Goal: Information Seeking & Learning: Get advice/opinions

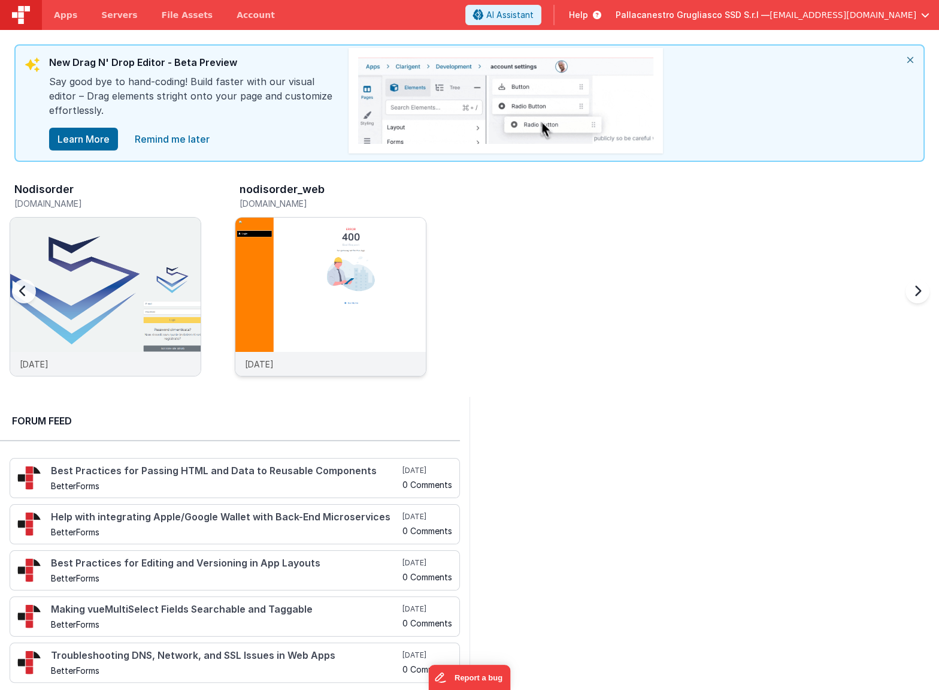
click at [316, 280] on img at bounding box center [330, 312] width 190 height 190
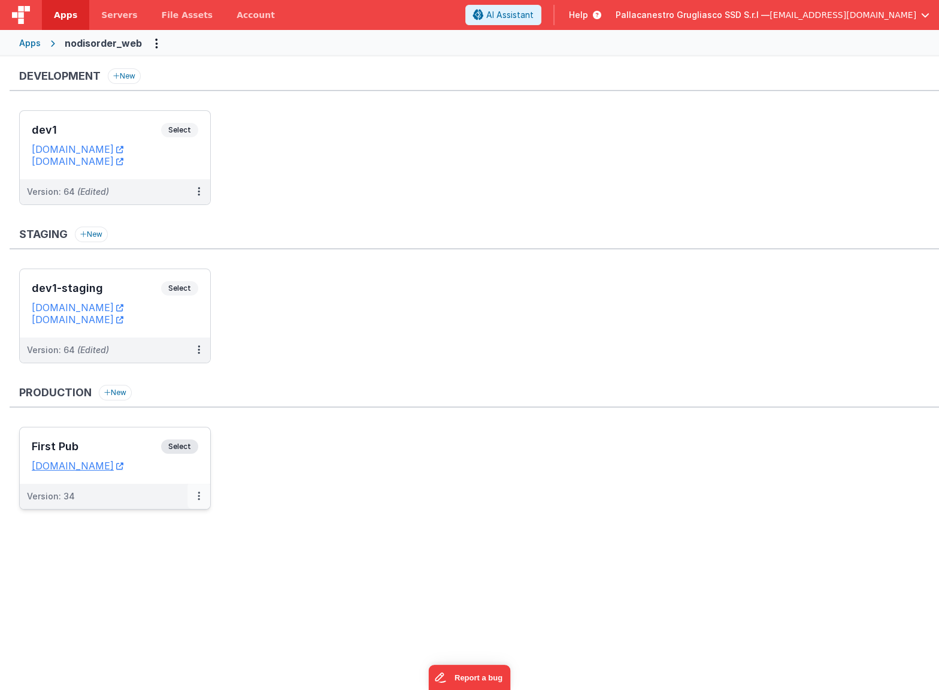
click at [198, 495] on icon at bounding box center [199, 495] width 2 height 1
click at [179, 545] on span "Open Helper" at bounding box center [155, 544] width 53 height 10
click at [169, 461] on div at bounding box center [469, 345] width 939 height 690
click at [123, 465] on icon at bounding box center [119, 465] width 7 height 1
click at [119, 10] on span "Servers" at bounding box center [119, 15] width 36 height 12
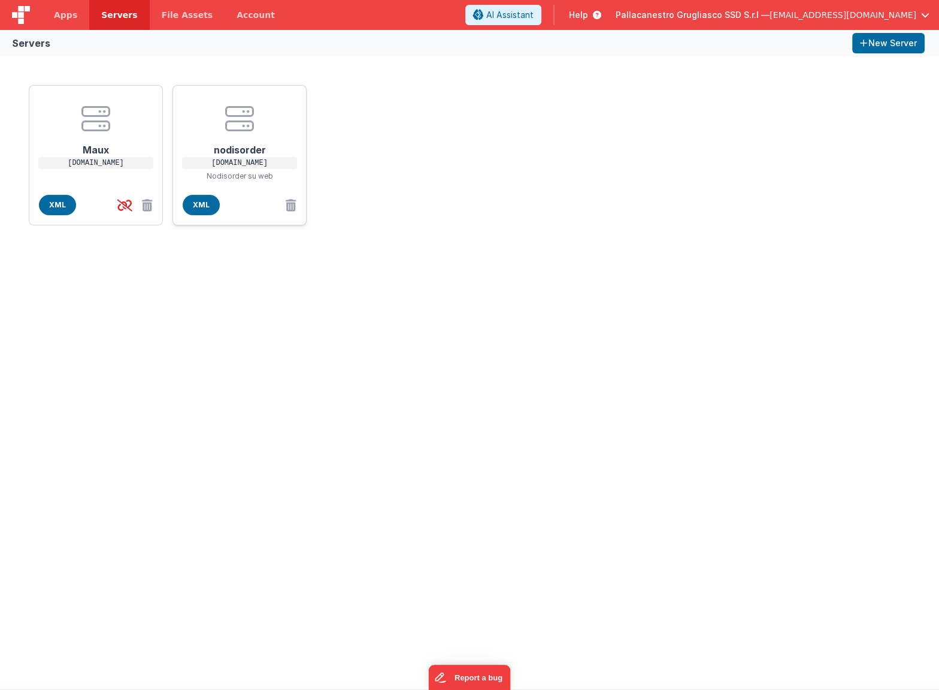
click at [239, 139] on h1 "nodisorder" at bounding box center [240, 145] width 96 height 24
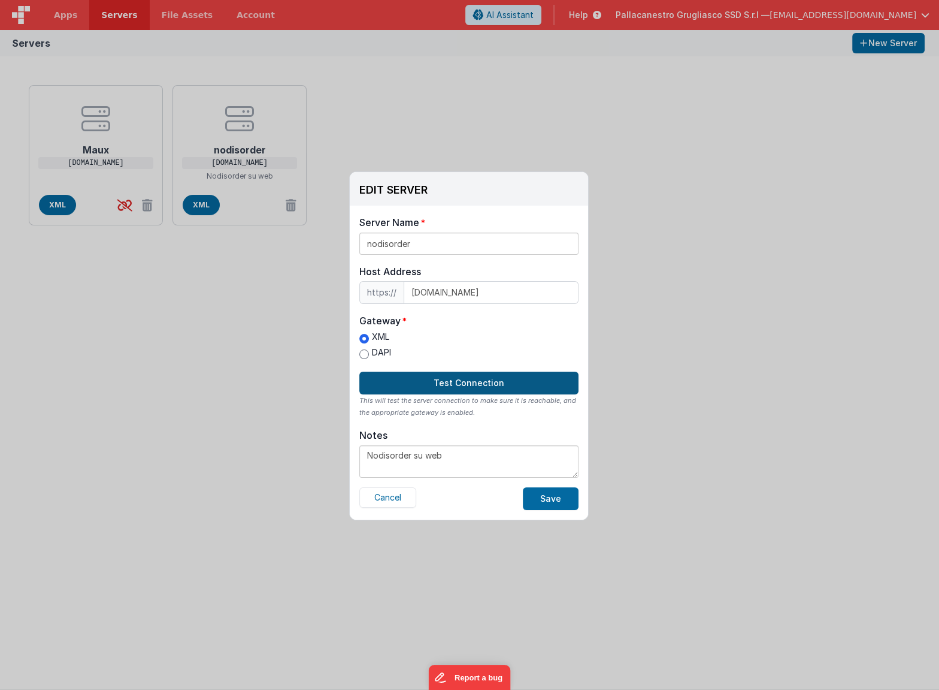
click at [464, 379] on button "Test Connection" at bounding box center [468, 382] width 219 height 23
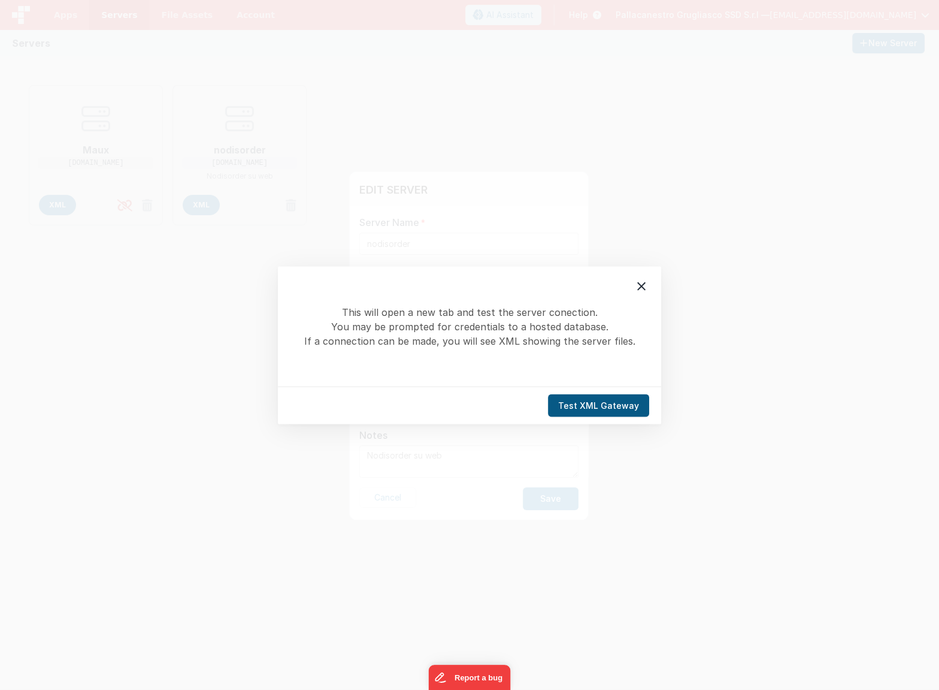
click at [635, 406] on button "Test XML Gateway" at bounding box center [598, 405] width 101 height 23
click at [601, 408] on button "Test XML Gateway" at bounding box center [598, 405] width 101 height 23
click at [660, 194] on div "This will open a new tab and test the server conection. You may be prompted for…" at bounding box center [469, 345] width 939 height 690
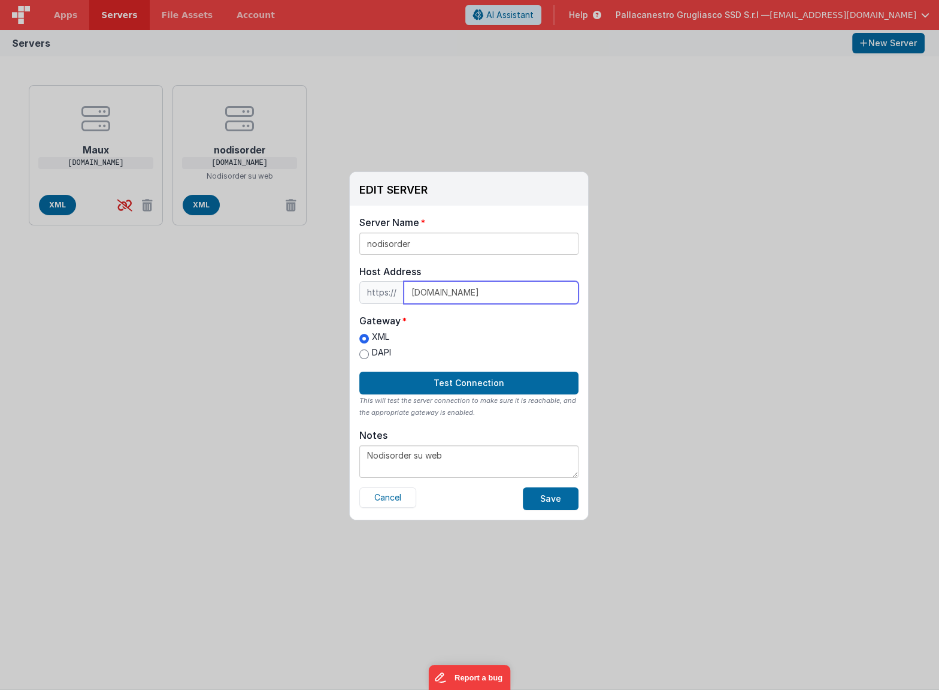
scroll to position [1, 0]
click at [374, 346] on label "DAPI" at bounding box center [375, 352] width 32 height 13
click at [369, 349] on input "DAPI" at bounding box center [364, 354] width 10 height 10
radio input "true"
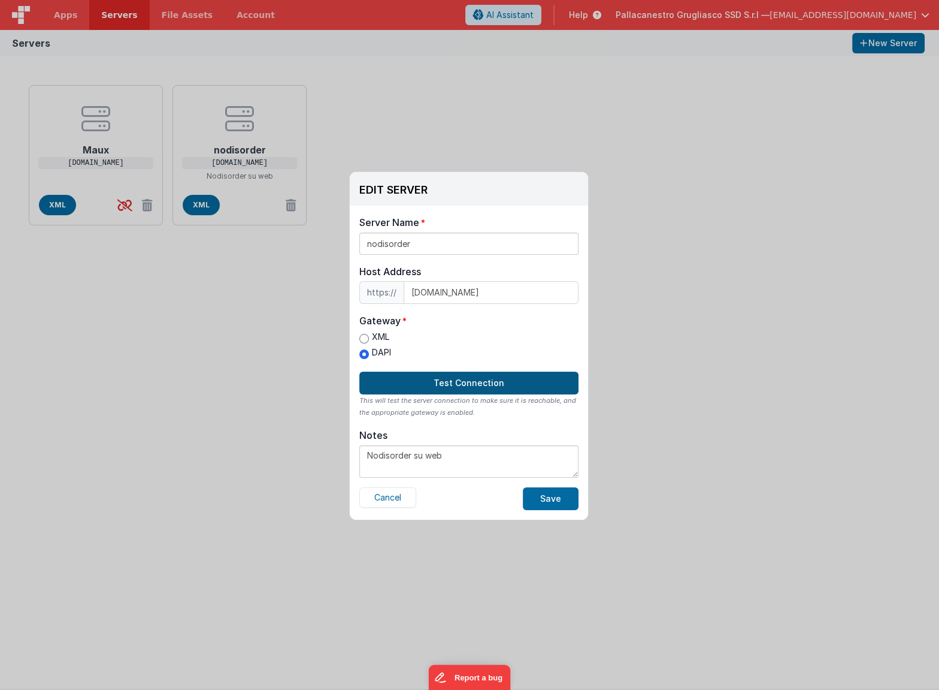
click at [449, 376] on button "Test Connection" at bounding box center [468, 382] width 219 height 23
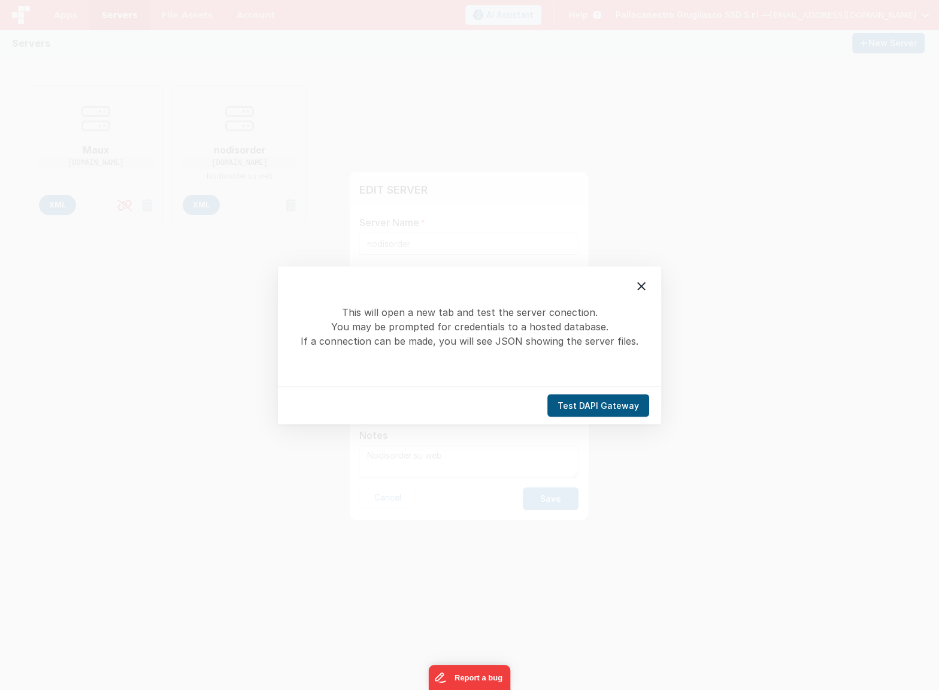
click at [594, 403] on button "Test DAPI Gateway" at bounding box center [599, 405] width 102 height 23
click at [648, 280] on icon at bounding box center [641, 286] width 14 height 14
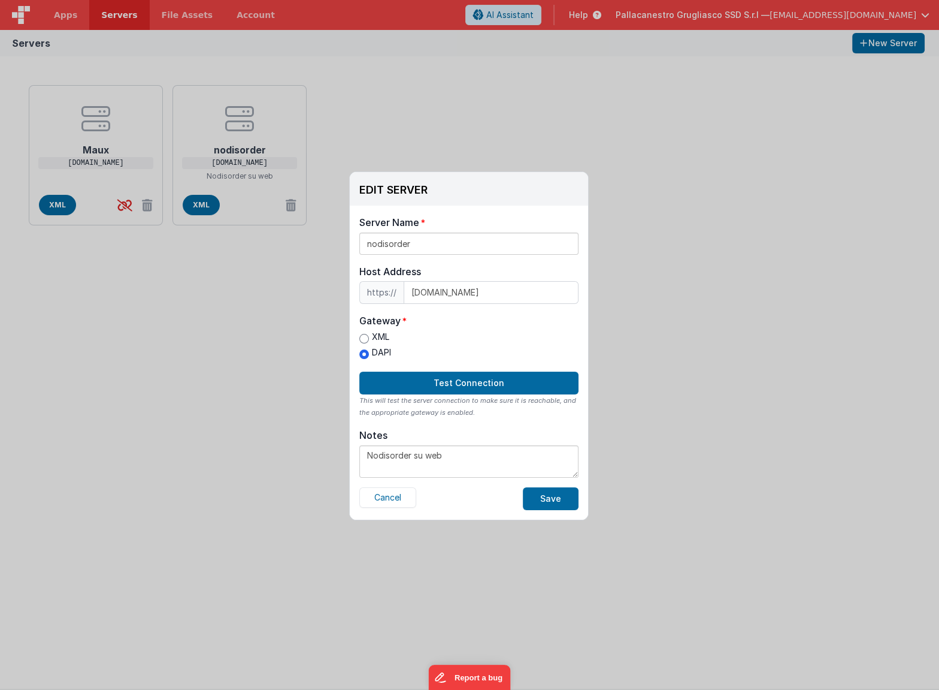
click at [383, 502] on button "Cancel" at bounding box center [387, 497] width 57 height 20
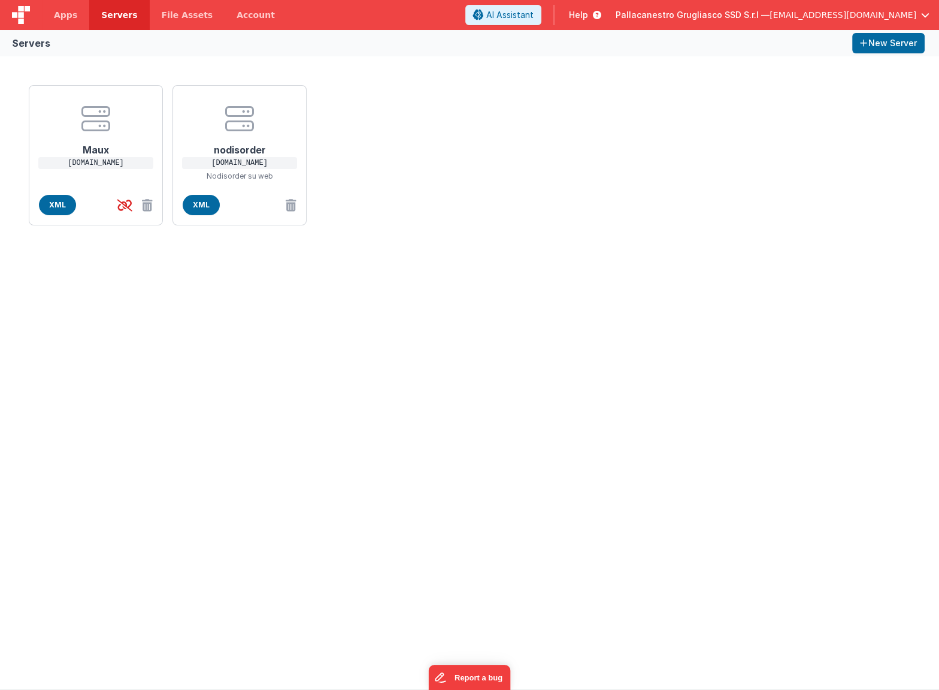
click at [303, 325] on div "Maux [DOMAIN_NAME] XML nodisorder [DOMAIN_NAME] Nodisorder su web XML" at bounding box center [469, 372] width 939 height 632
click at [144, 199] on icon at bounding box center [145, 205] width 16 height 20
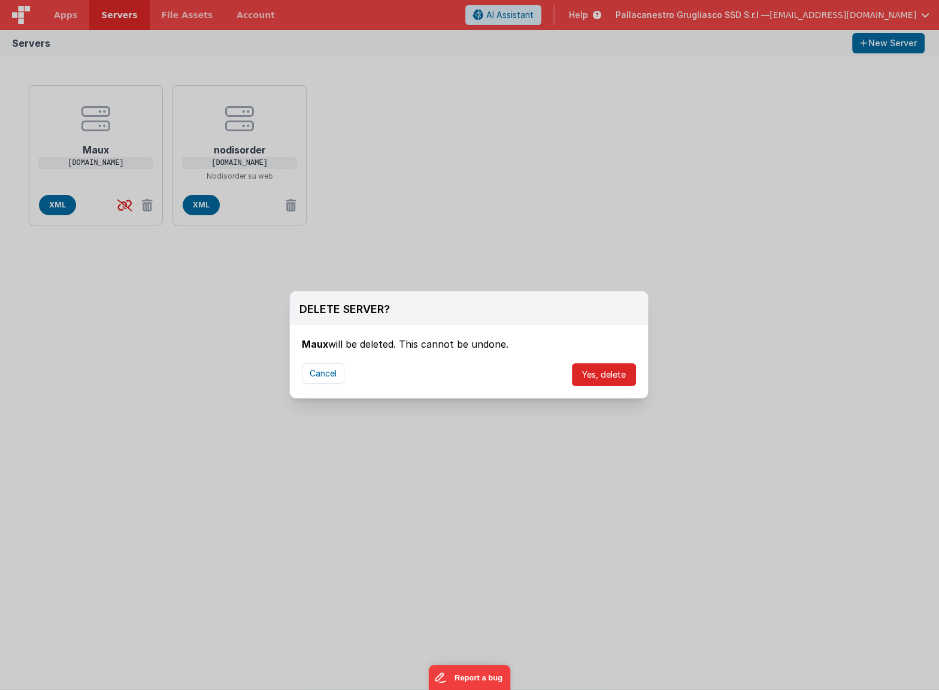
click at [589, 376] on button "Yes, delete" at bounding box center [604, 374] width 64 height 23
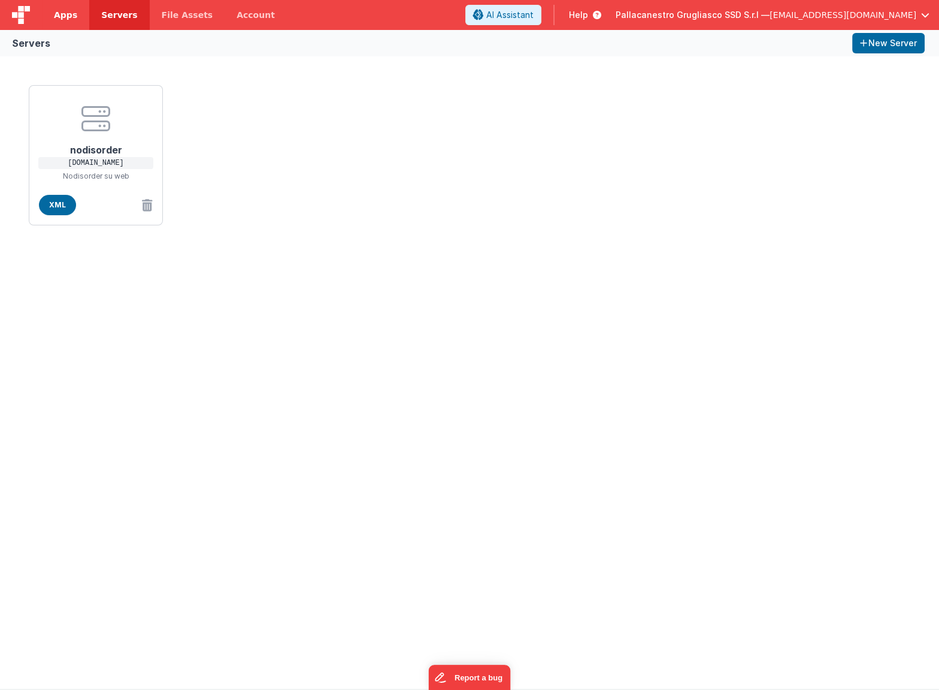
click at [72, 19] on span "Apps" at bounding box center [65, 15] width 23 height 12
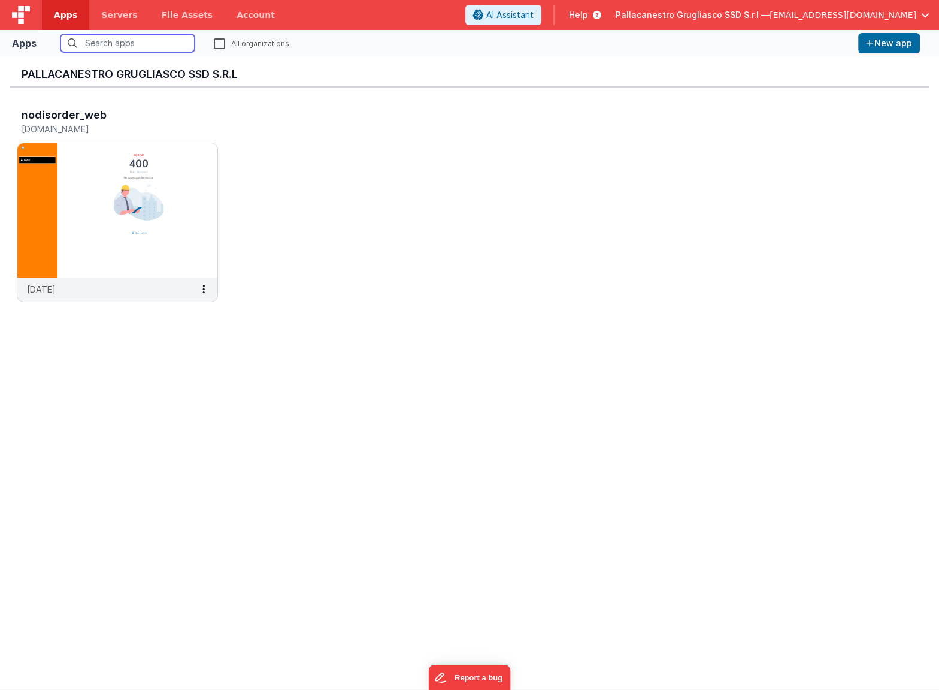
scroll to position [8, 0]
click at [856, 16] on span "[EMAIL_ADDRESS][DOMAIN_NAME]" at bounding box center [843, 15] width 147 height 12
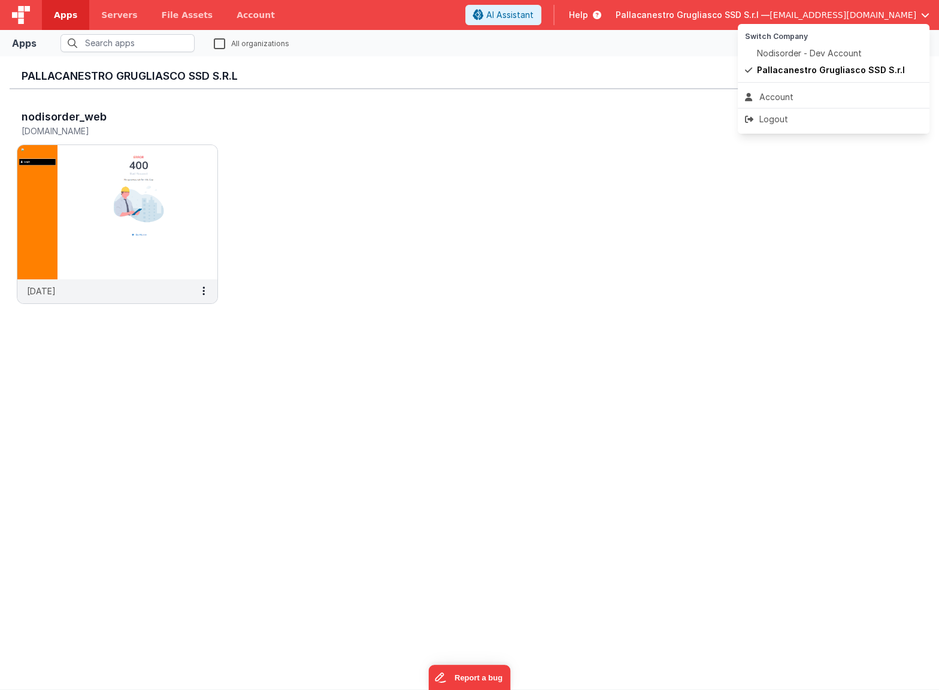
click at [320, 159] on button at bounding box center [469, 345] width 939 height 690
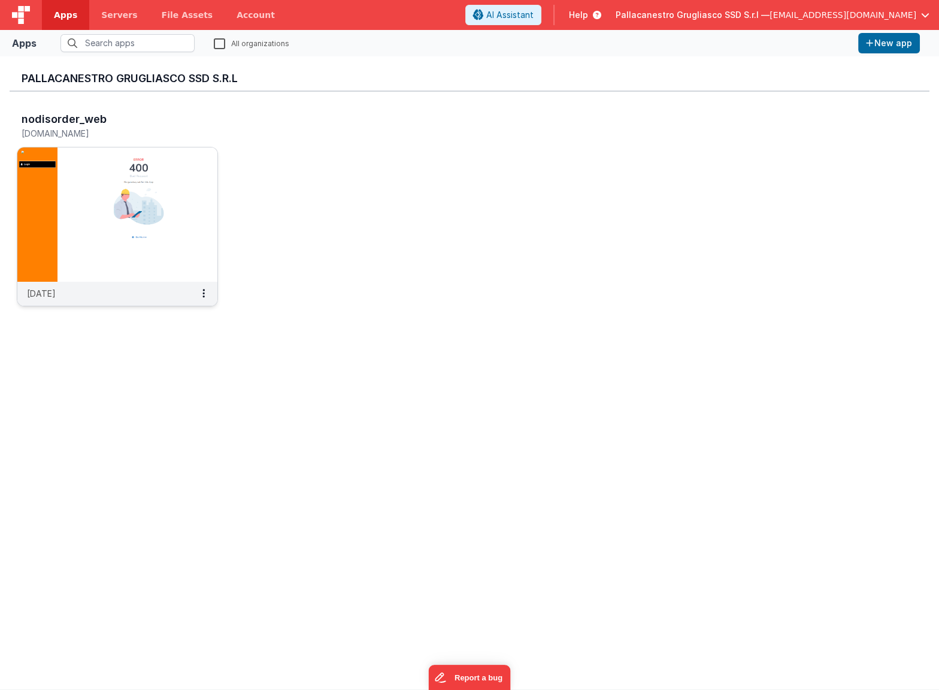
click at [97, 176] on img at bounding box center [117, 214] width 200 height 134
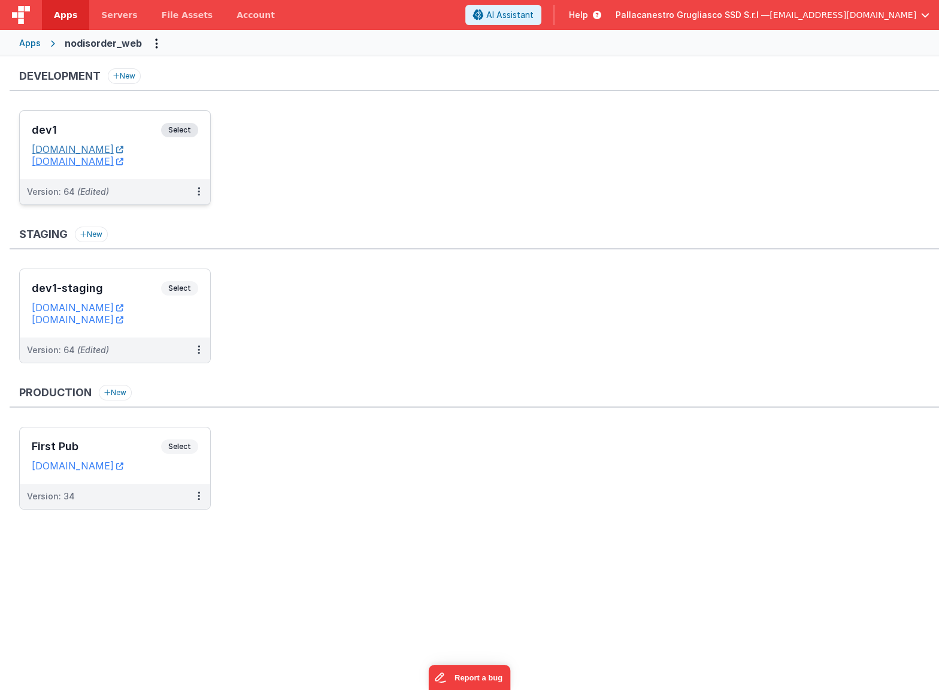
click at [123, 151] on link "[DOMAIN_NAME]" at bounding box center [78, 149] width 92 height 12
click at [198, 192] on icon at bounding box center [199, 191] width 2 height 1
click at [167, 239] on span "Open Helper" at bounding box center [155, 240] width 53 height 10
click at [137, 216] on link "Edit" at bounding box center [157, 219] width 105 height 22
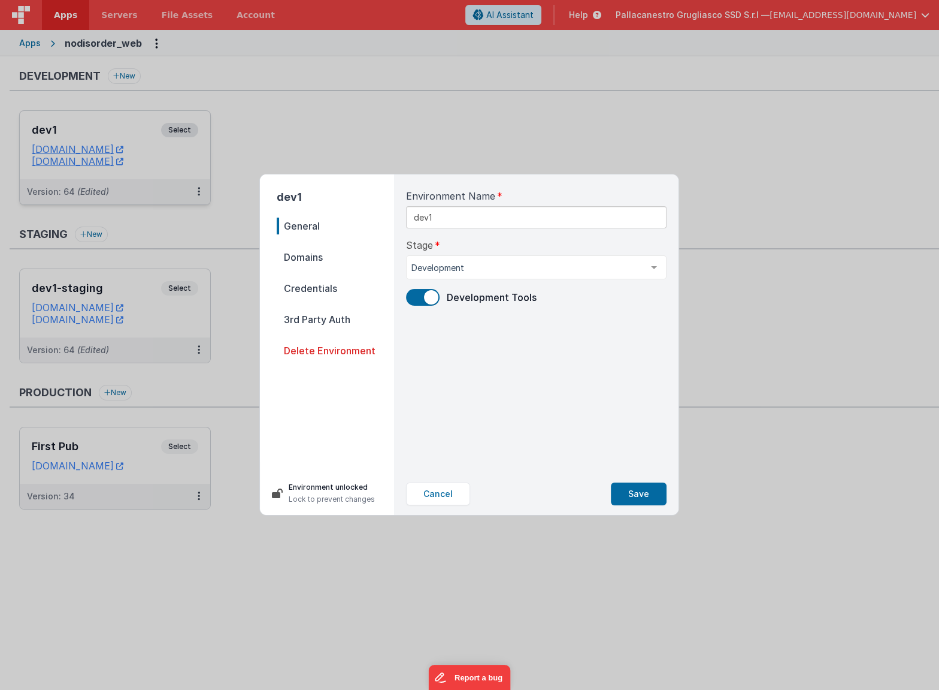
click at [341, 256] on span "Domains" at bounding box center [335, 257] width 117 height 17
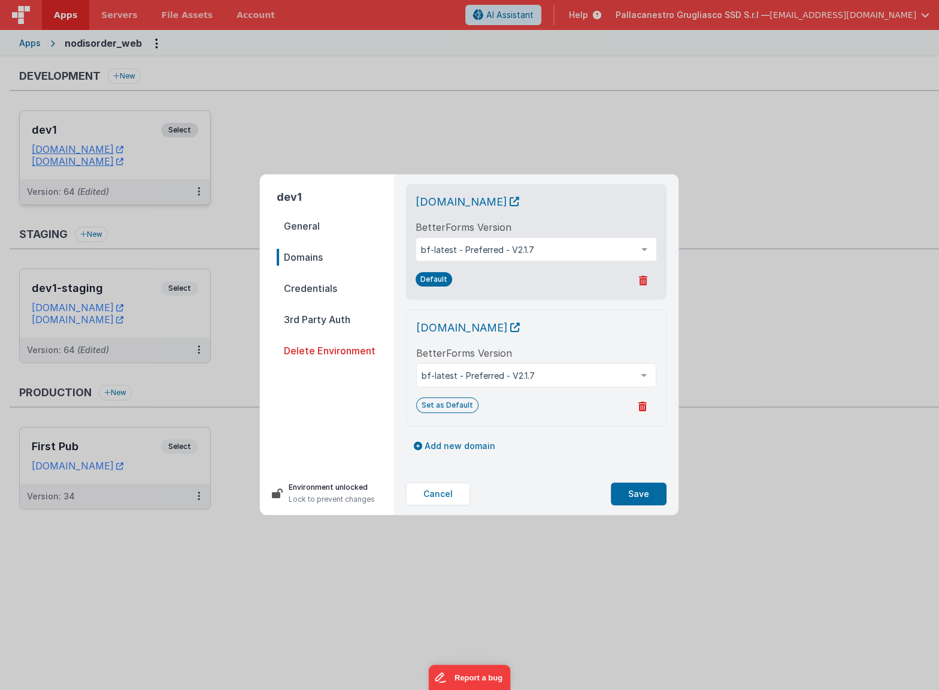
click at [344, 288] on span "Credentials" at bounding box center [335, 288] width 117 height 17
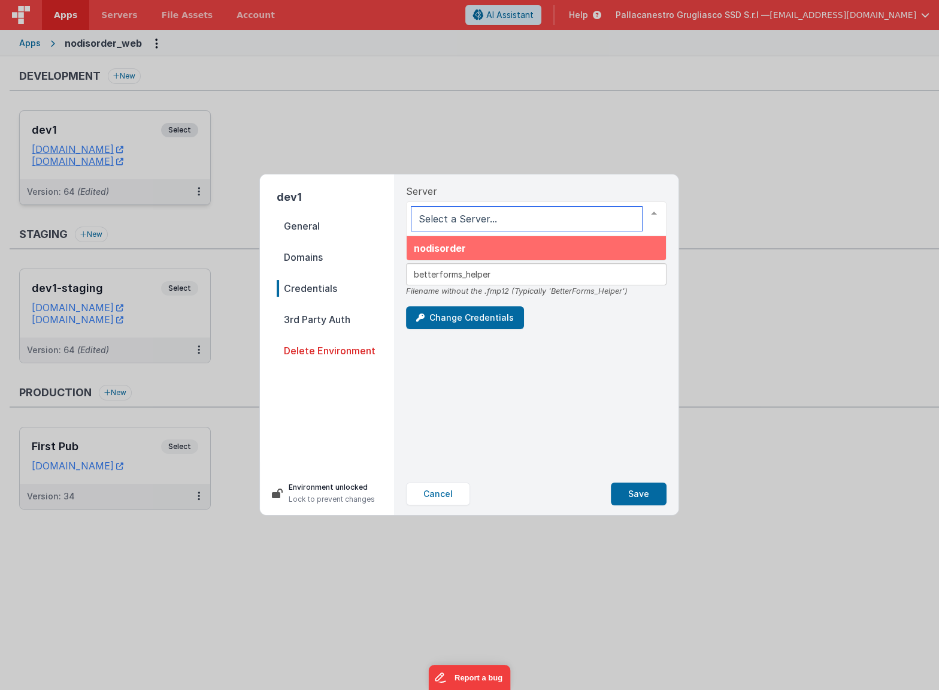
click at [484, 220] on div at bounding box center [536, 218] width 261 height 35
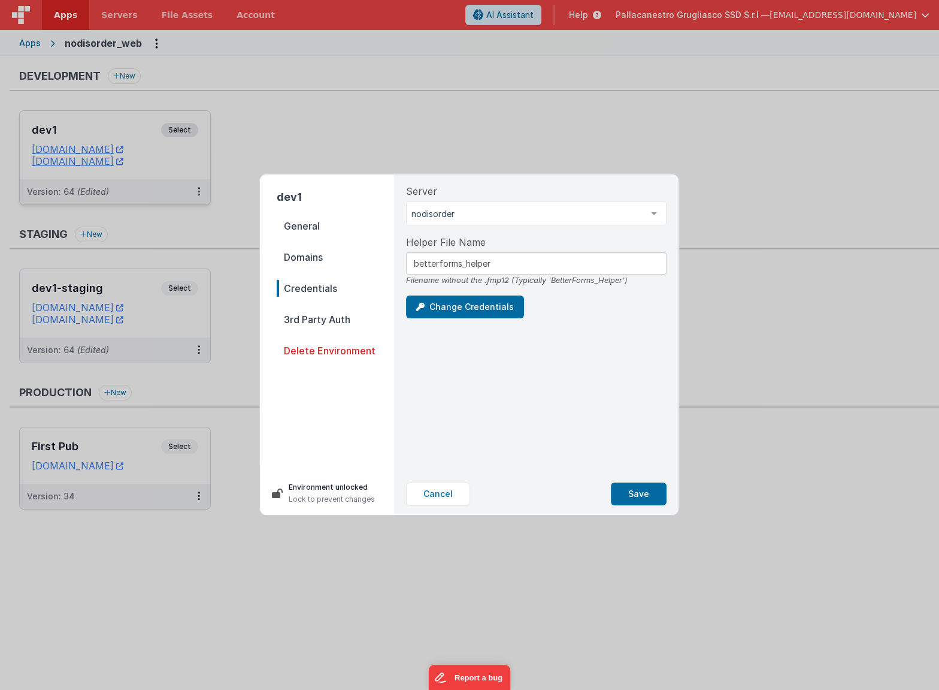
click at [476, 186] on div "Server nodisorder nodisorder List is empty." at bounding box center [536, 204] width 261 height 41
click at [323, 213] on div "dev1 General Domains Credentials 3rd Party Auth Delete Environment" at bounding box center [327, 318] width 134 height 288
click at [319, 222] on span "General" at bounding box center [335, 225] width 117 height 17
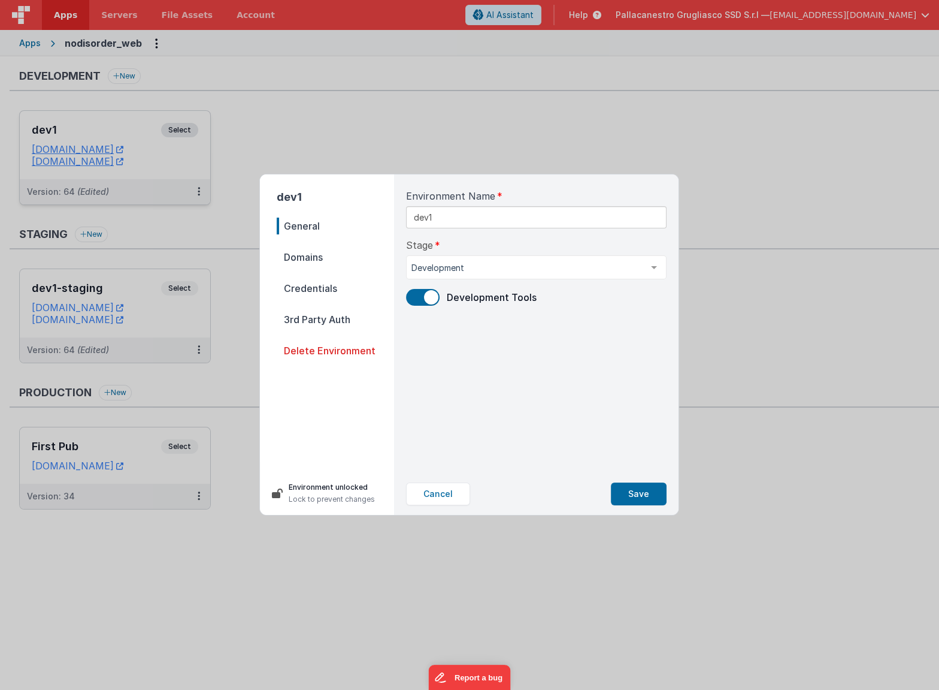
click at [318, 255] on span "Domains" at bounding box center [335, 257] width 117 height 17
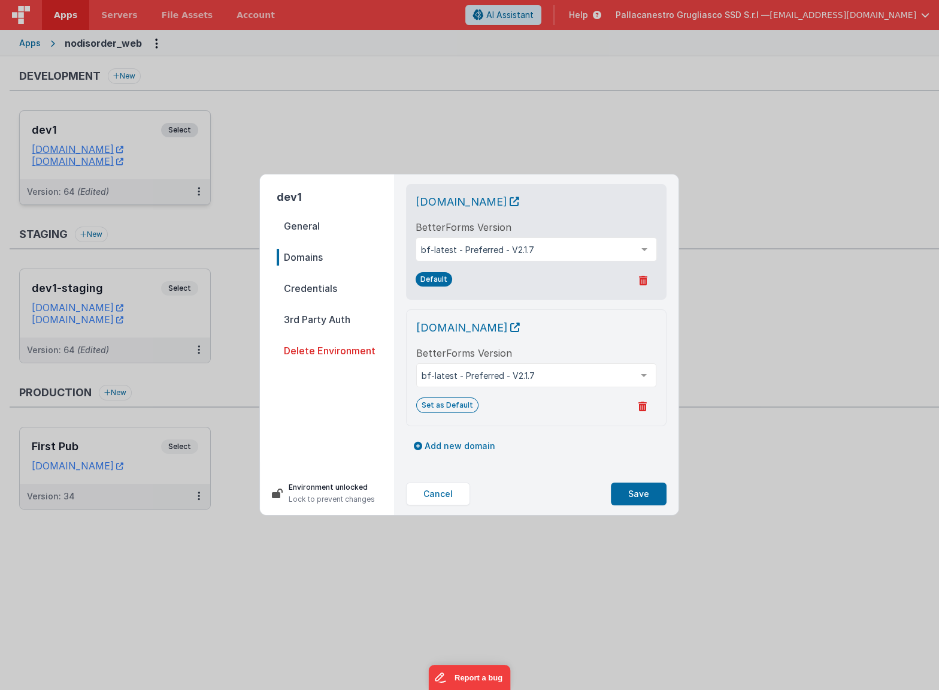
click at [319, 229] on span "General" at bounding box center [335, 225] width 117 height 17
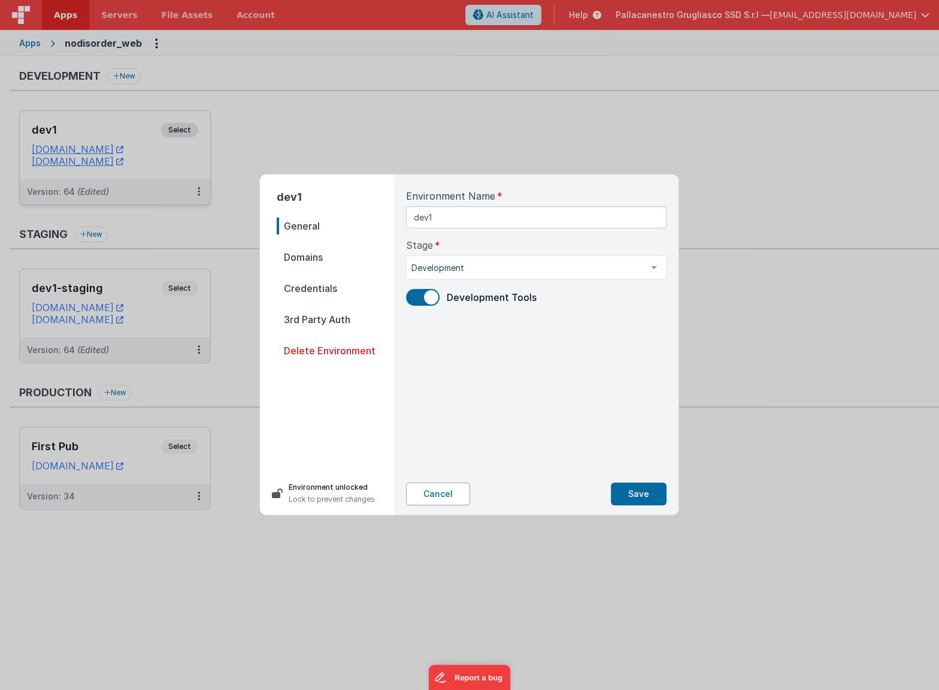
click at [443, 497] on button "Cancel" at bounding box center [438, 493] width 64 height 23
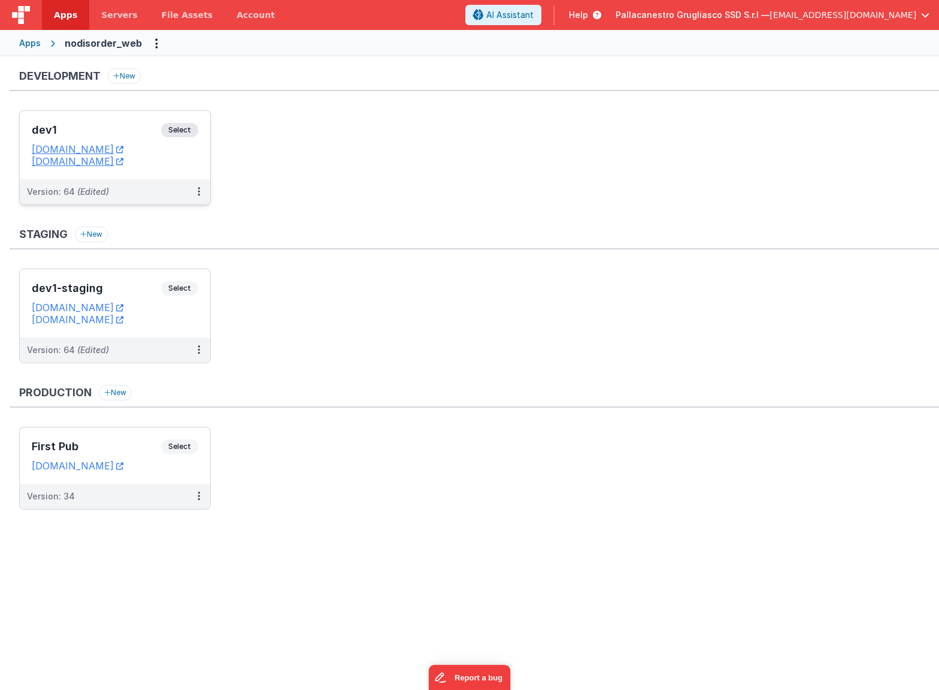
click at [34, 42] on div "Apps" at bounding box center [30, 43] width 22 height 12
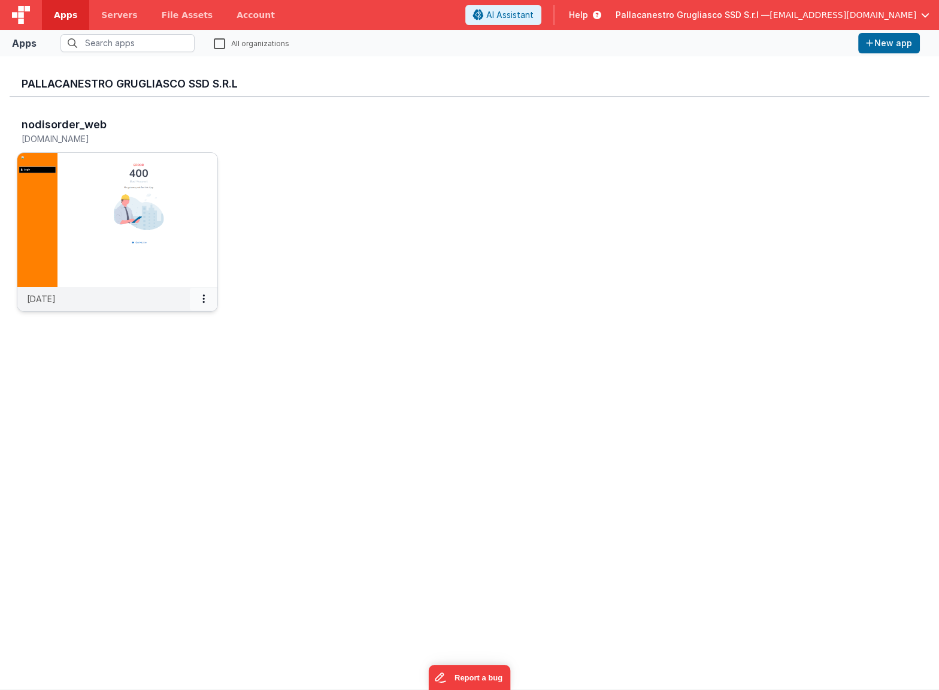
click at [205, 297] on button at bounding box center [204, 299] width 28 height 23
click at [187, 323] on link "Settings" at bounding box center [176, 323] width 83 height 22
click at [693, 16] on span "Pallacanestro Grugliasco SSD S.r.l —" at bounding box center [693, 15] width 154 height 12
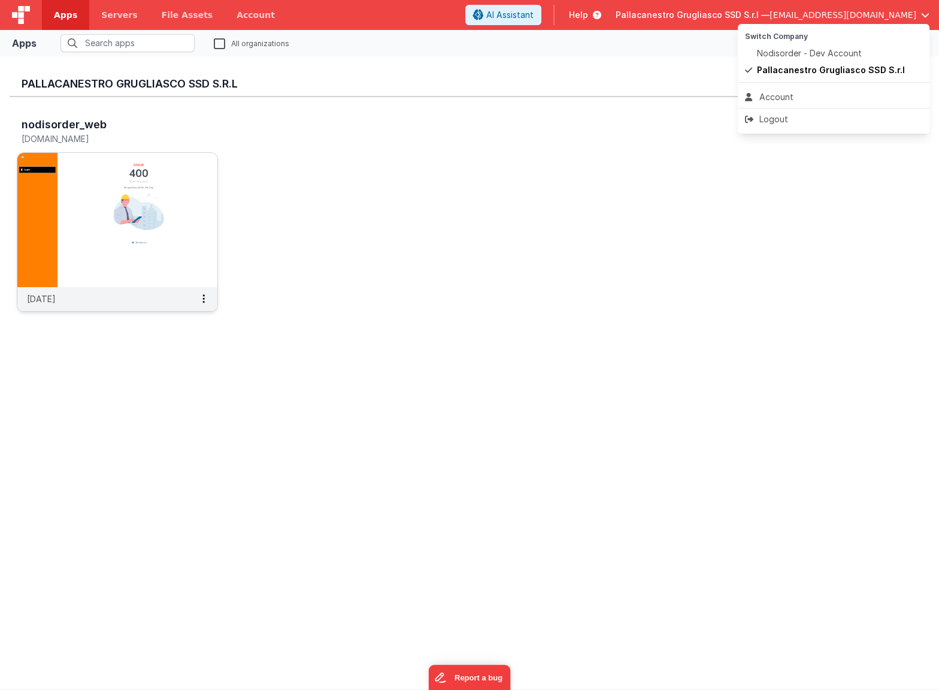
click at [643, 17] on button at bounding box center [469, 345] width 939 height 690
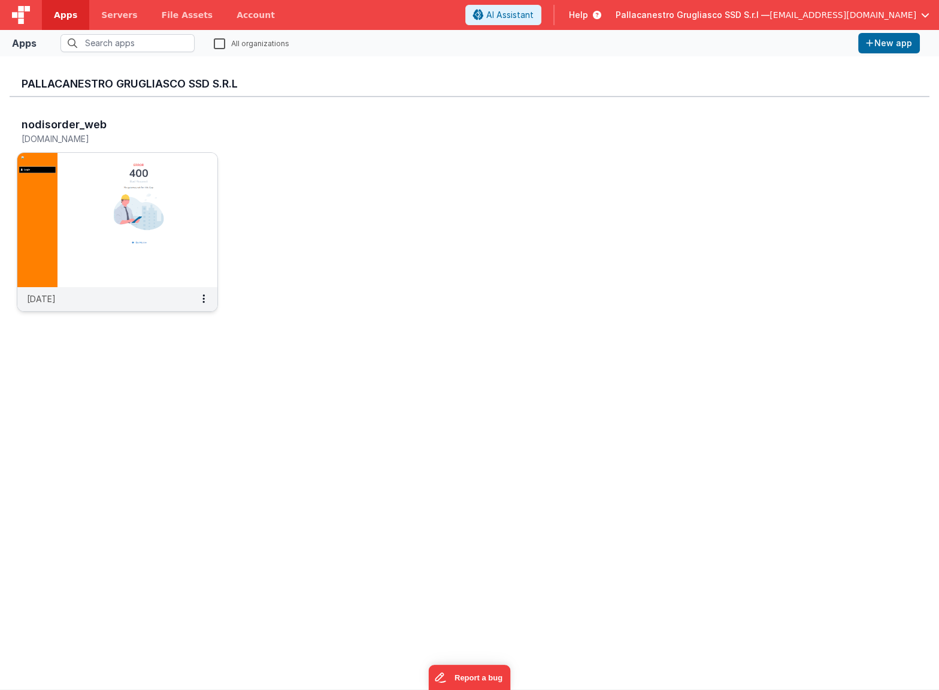
click at [588, 15] on span "Help" at bounding box center [578, 15] width 19 height 12
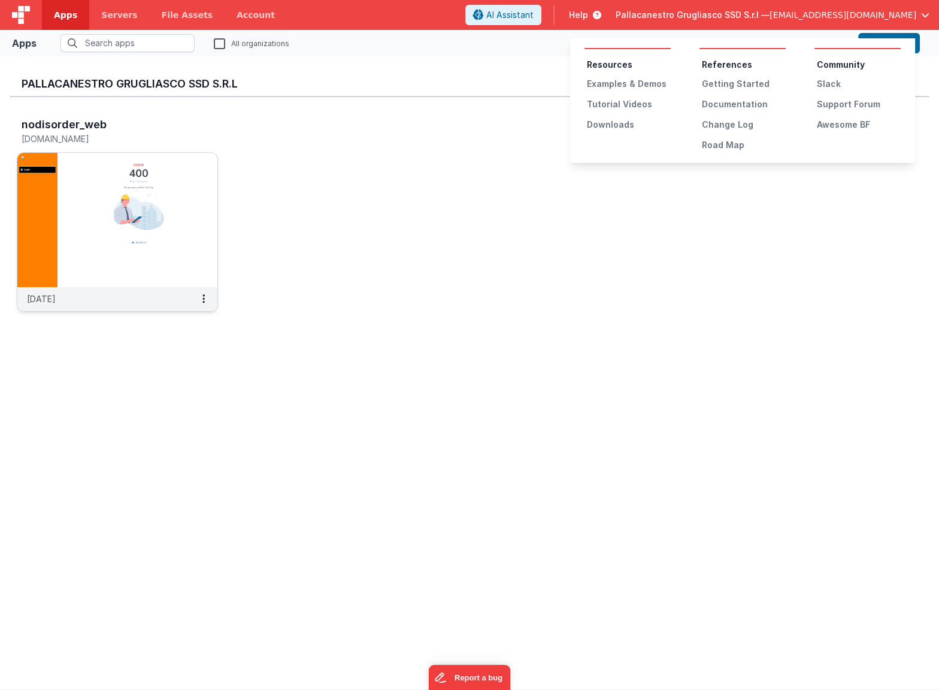
click at [583, 14] on button at bounding box center [469, 345] width 939 height 690
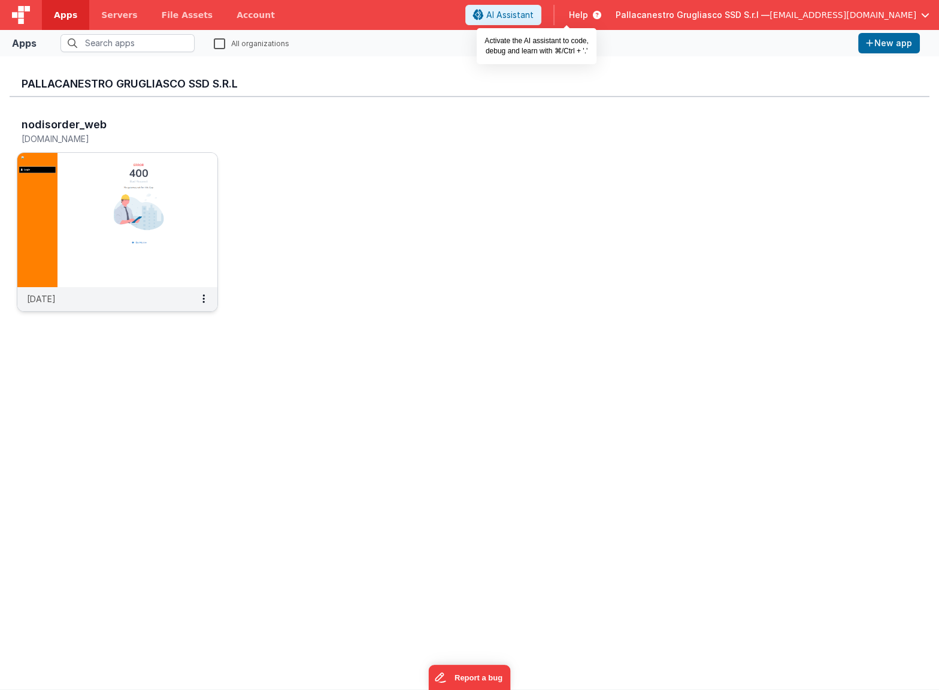
click at [534, 16] on span "AI Assistant" at bounding box center [509, 15] width 47 height 12
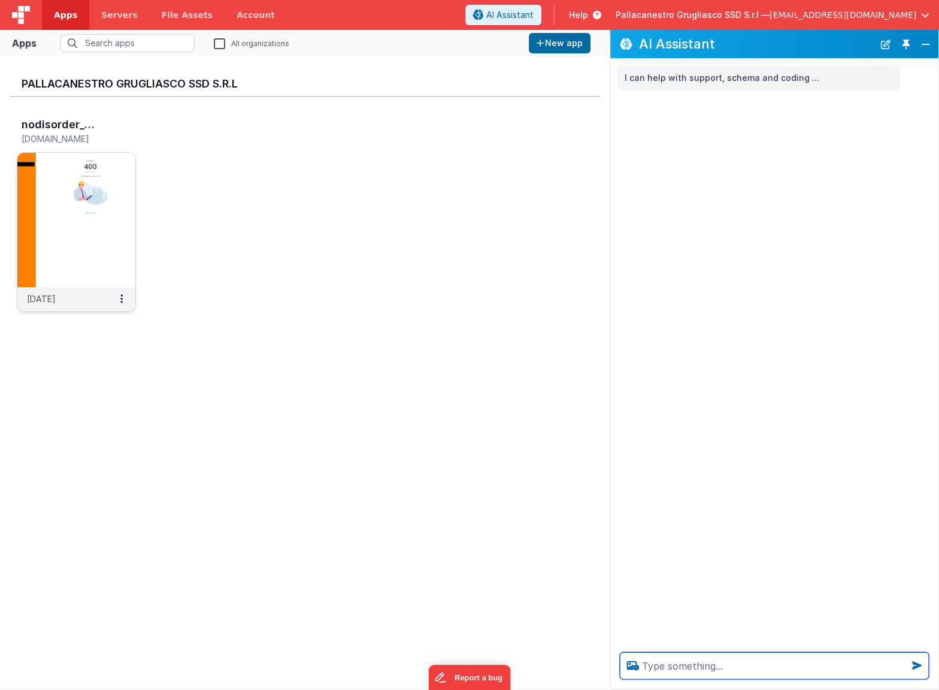
click at [815, 663] on textarea at bounding box center [774, 665] width 309 height 27
type textarea "where in filemaker API Key"
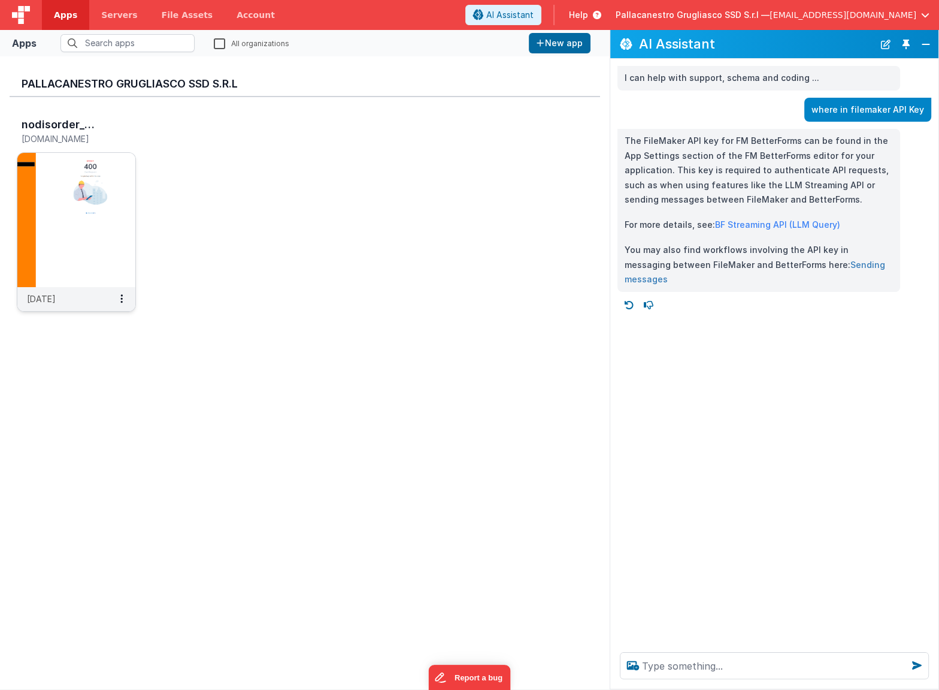
click at [828, 263] on link "Sending messages" at bounding box center [755, 271] width 261 height 25
click at [761, 664] on textarea at bounding box center [774, 665] width 309 height 27
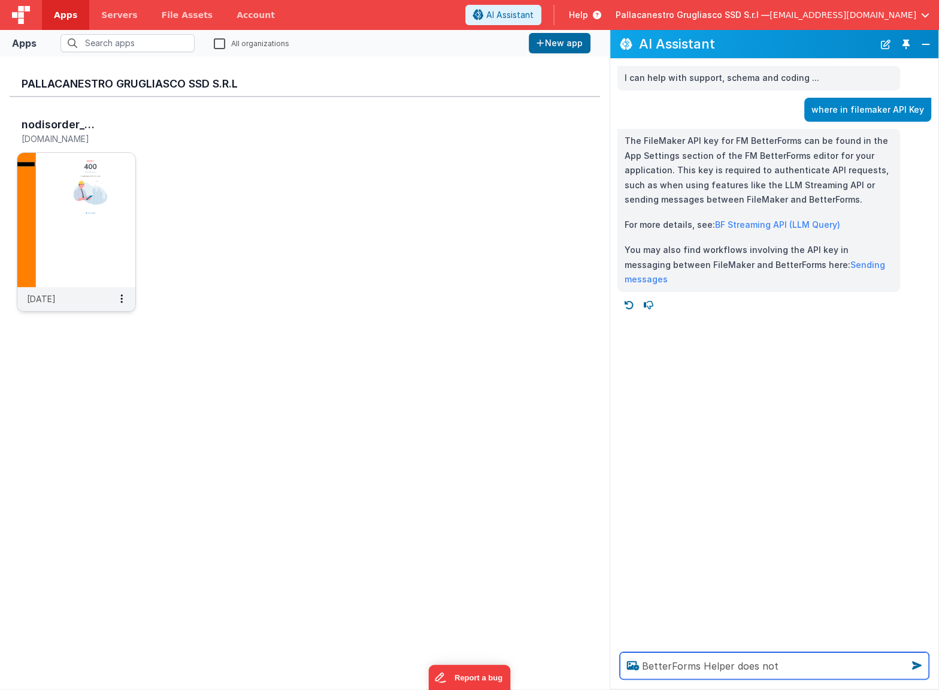
type textarea "BetterForms Helper does not"
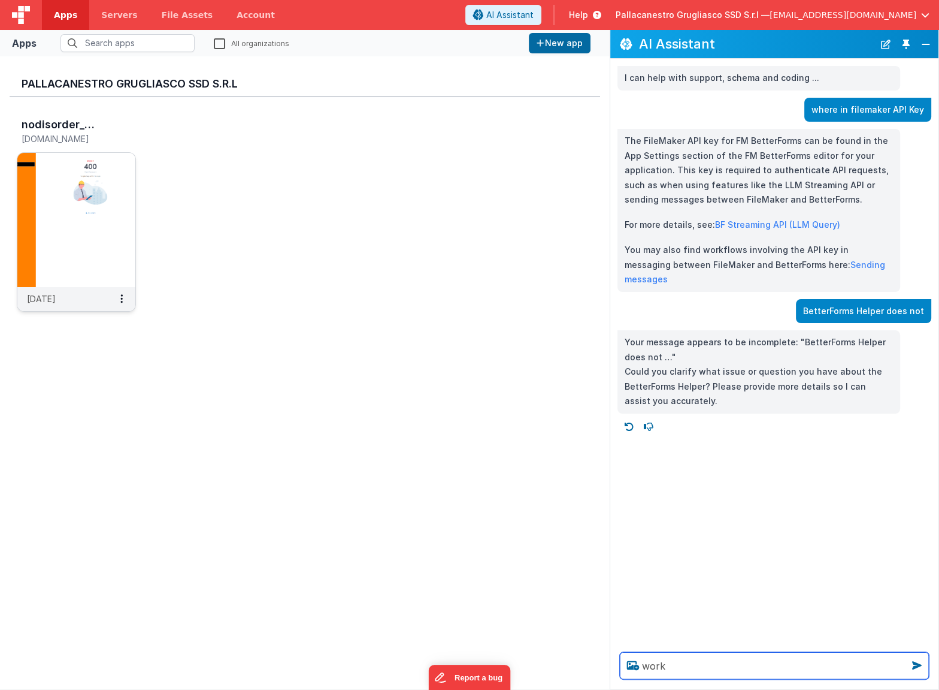
type textarea "work"
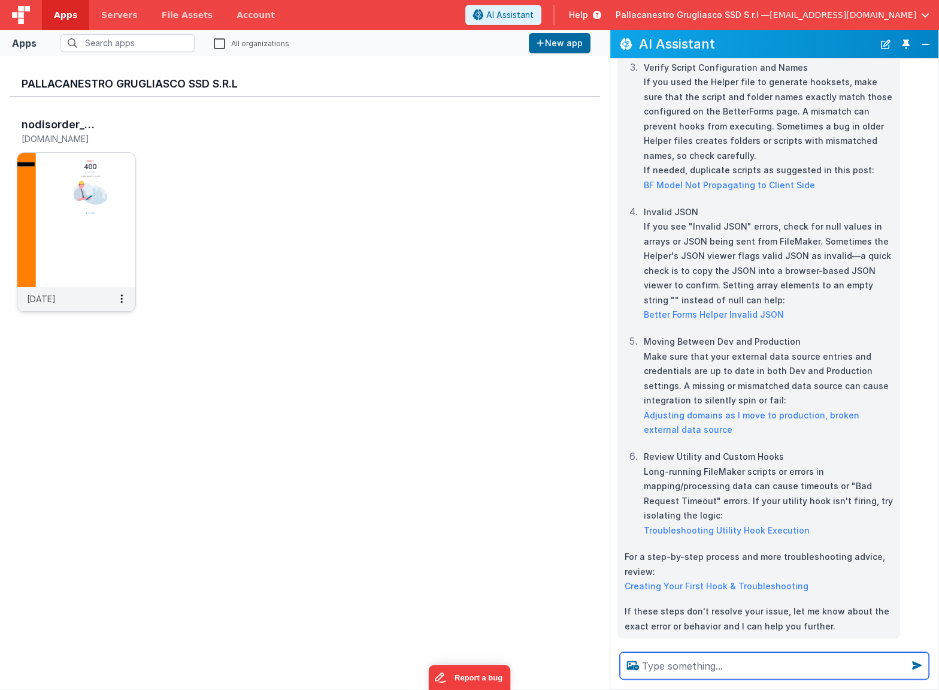
scroll to position [748, 0]
click at [719, 581] on link "Creating Your First Hook & Troubleshooting" at bounding box center [717, 586] width 184 height 10
click at [785, 661] on textarea at bounding box center [774, 665] width 309 height 27
type textarea "actual version?"
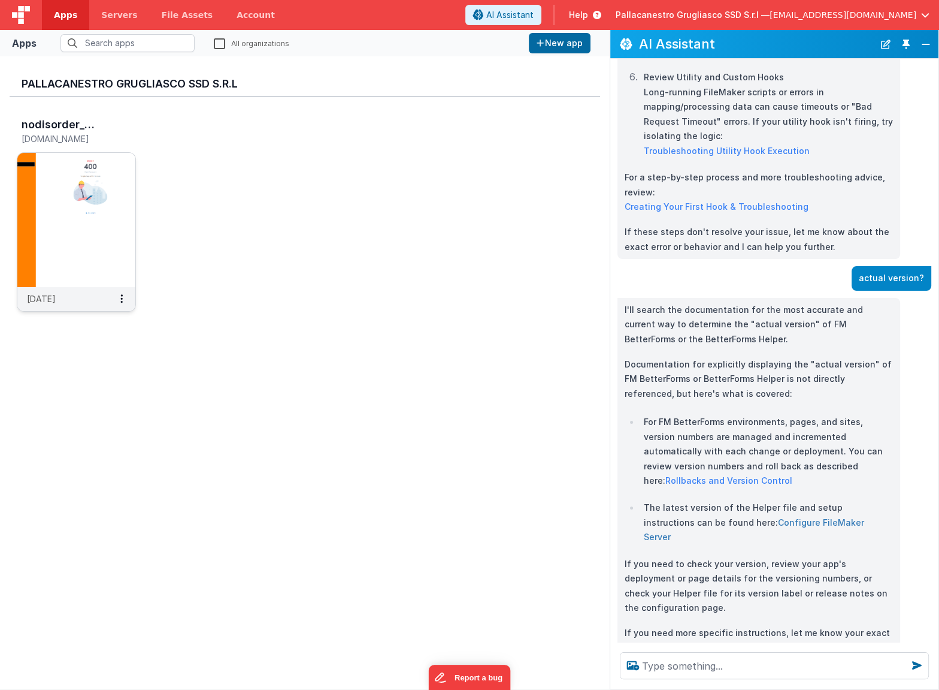
scroll to position [1127, 0]
click at [919, 15] on button "Pallacanestro Grugliasco SSD S.r.l — [EMAIL_ADDRESS][DOMAIN_NAME]" at bounding box center [773, 15] width 314 height 12
click at [923, 44] on button "Close" at bounding box center [926, 44] width 16 height 17
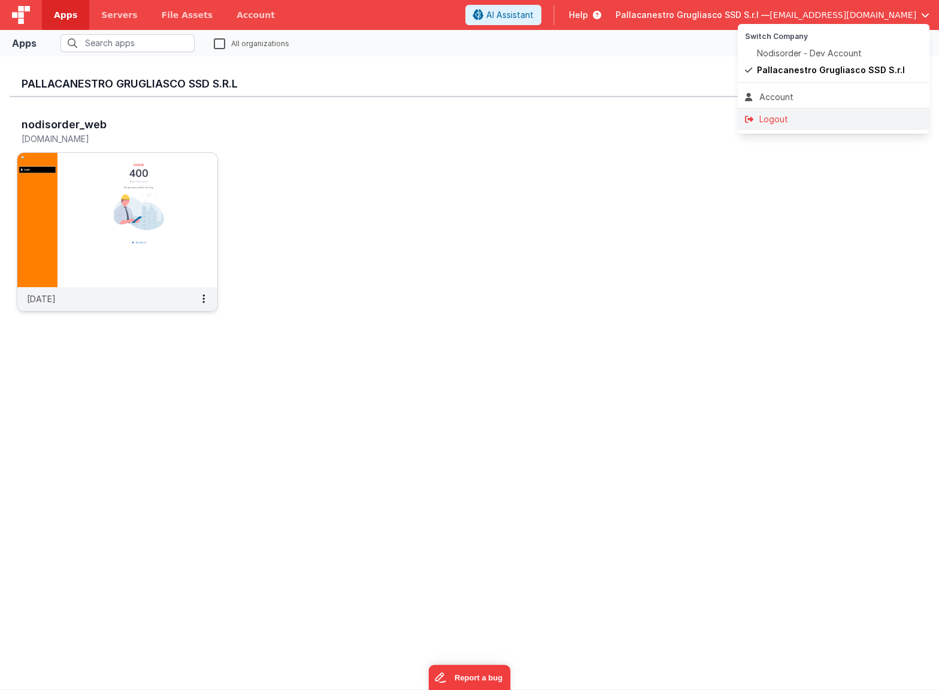
click at [794, 116] on div "Logout" at bounding box center [833, 119] width 177 height 12
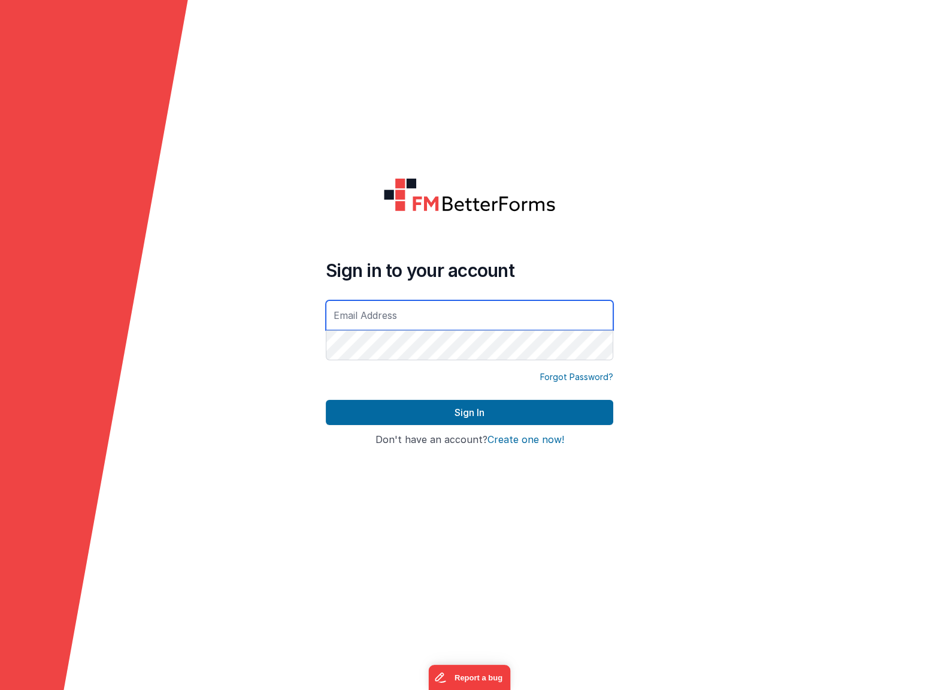
type input "[EMAIL_ADDRESS][DOMAIN_NAME]"
